Goal: Learn about a topic

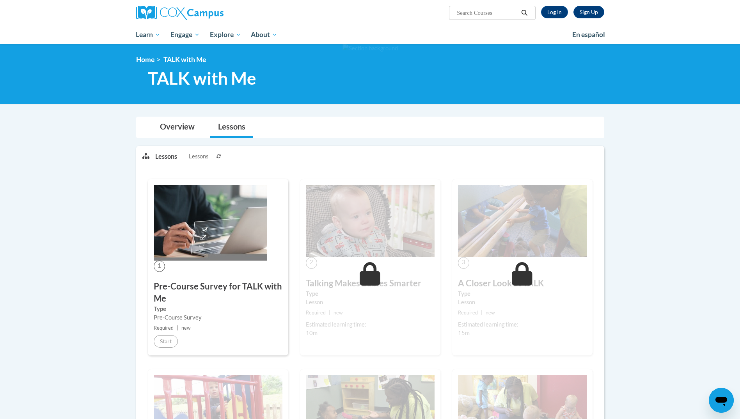
click at [202, 287] on h3 "Pre-Course Survey for TALK with Me" at bounding box center [218, 292] width 129 height 24
click at [558, 13] on link "Log In" at bounding box center [554, 12] width 27 height 12
